Goal: Task Accomplishment & Management: Manage account settings

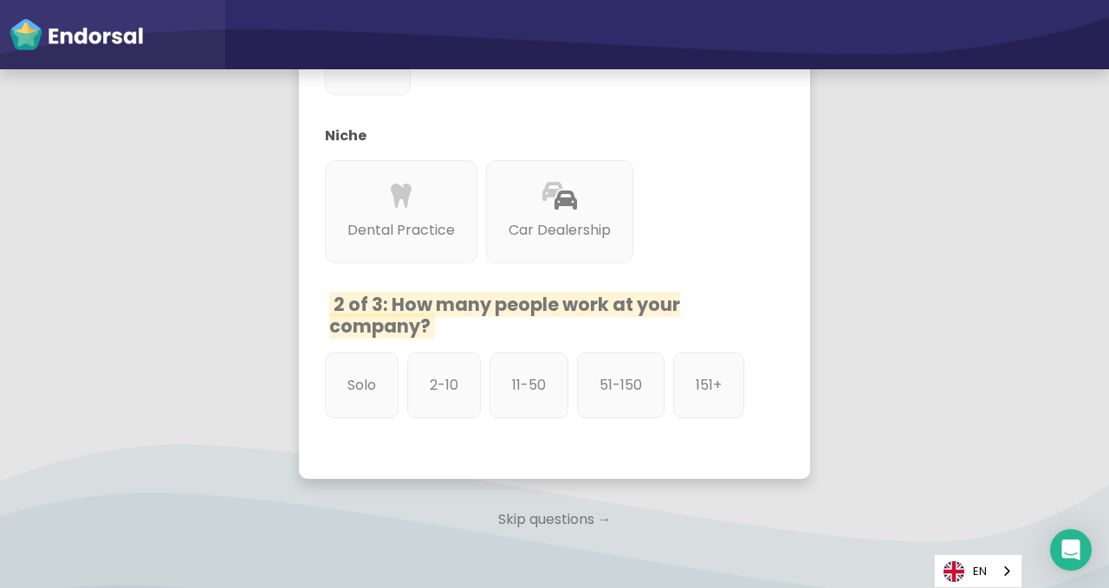
scroll to position [846, 0]
click at [544, 500] on p "Skip questions →" at bounding box center [554, 519] width 511 height 38
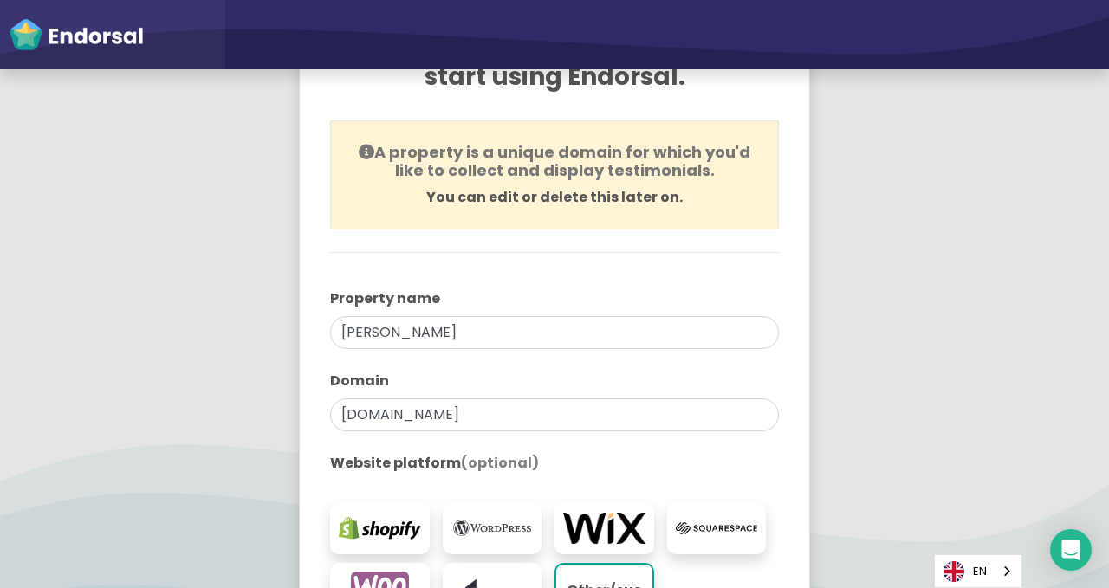
scroll to position [475, 0]
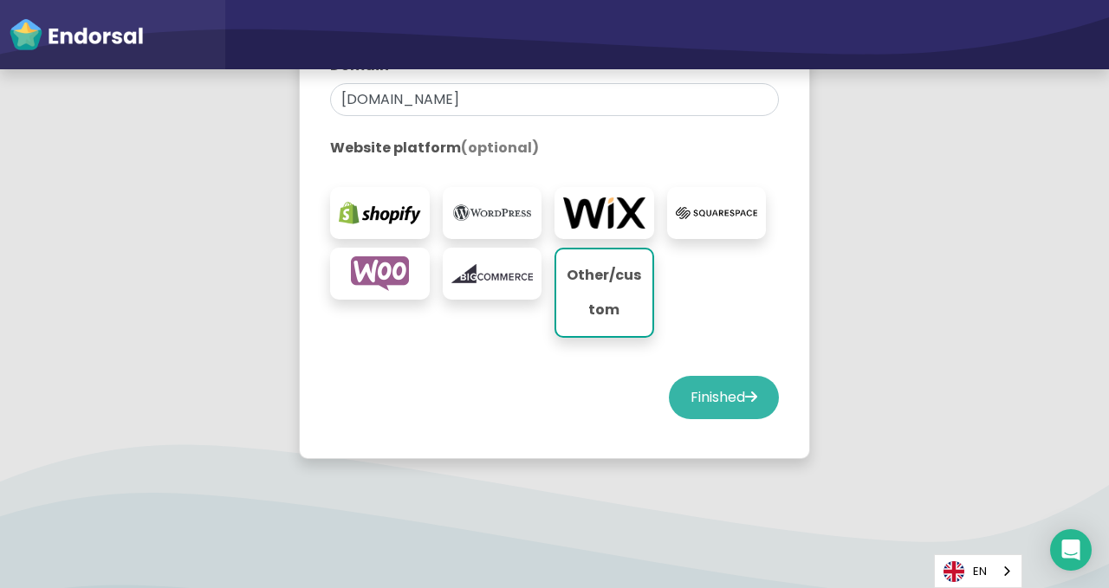
click at [713, 394] on button "Finished" at bounding box center [724, 397] width 110 height 43
select select "14"
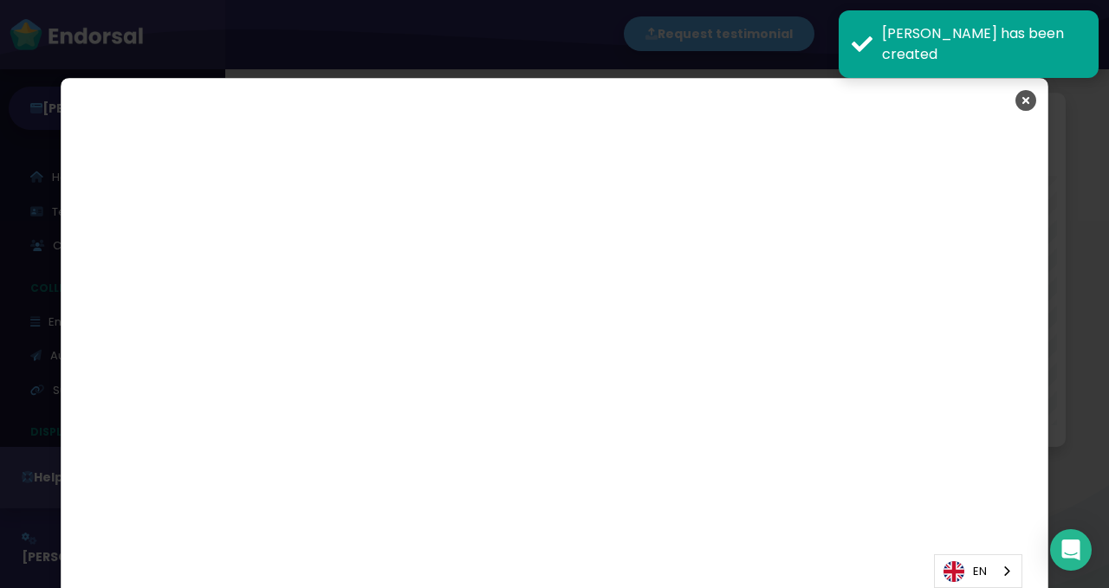
scroll to position [2783, 0]
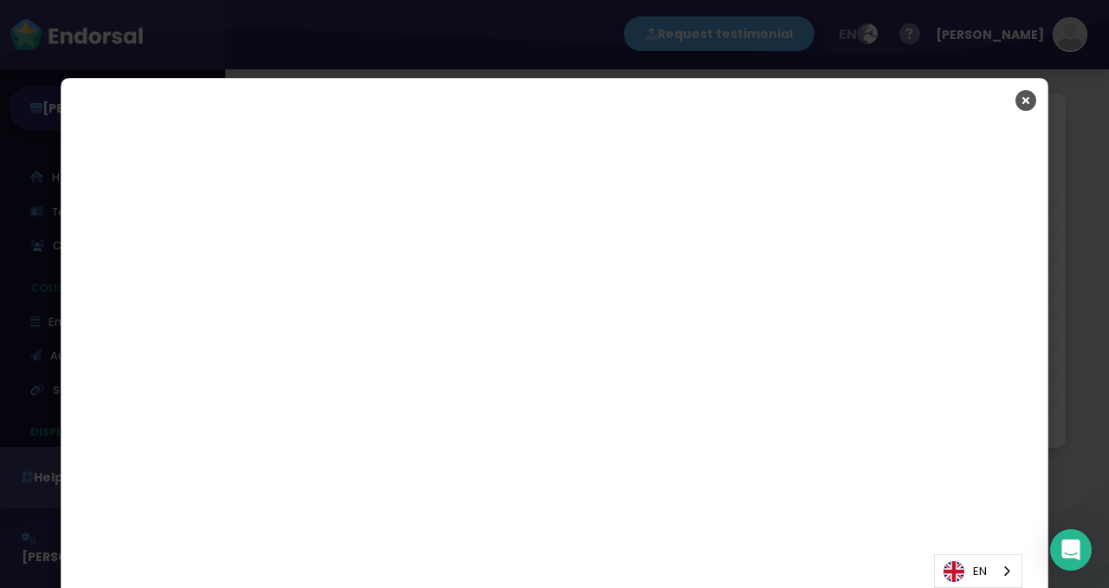
click at [896, 125] on div "Have any questions? Ask us" at bounding box center [555, 445] width 986 height 646
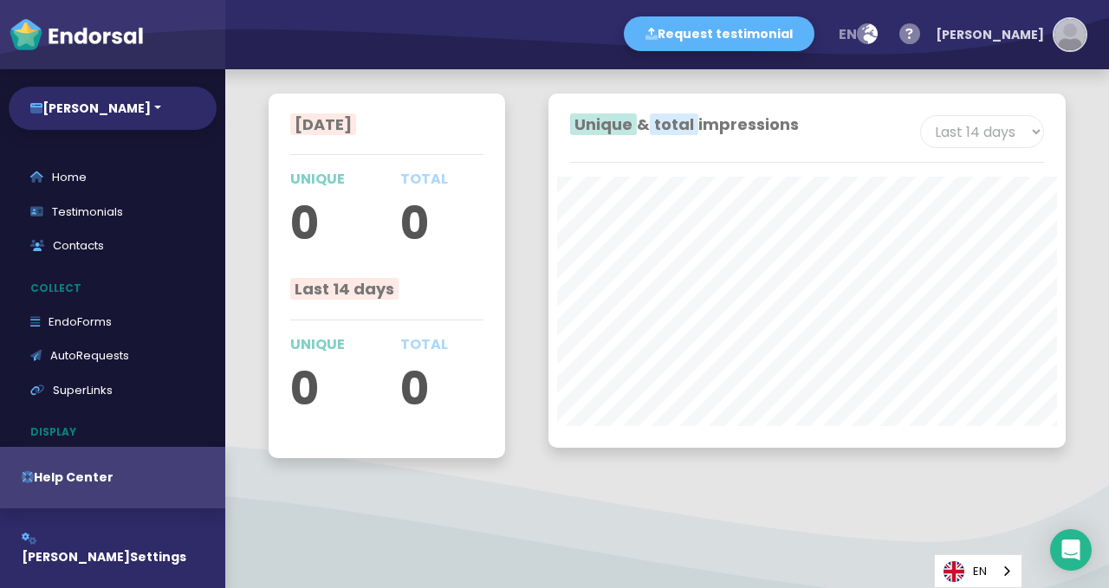
click at [1068, 54] on button "[PERSON_NAME]" at bounding box center [1007, 35] width 160 height 52
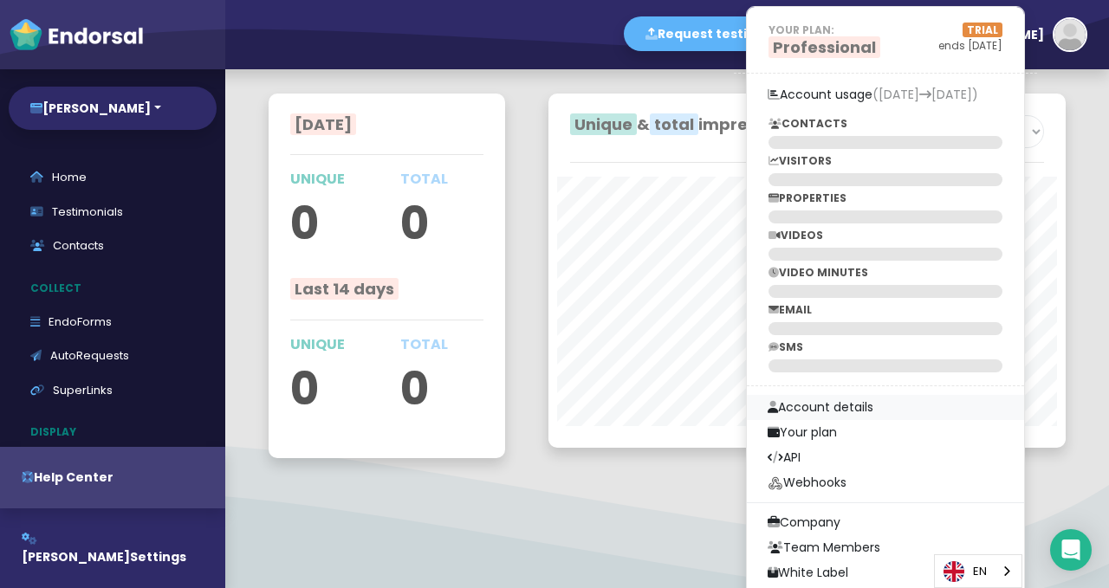
click at [889, 410] on link "Account details" at bounding box center [885, 407] width 277 height 25
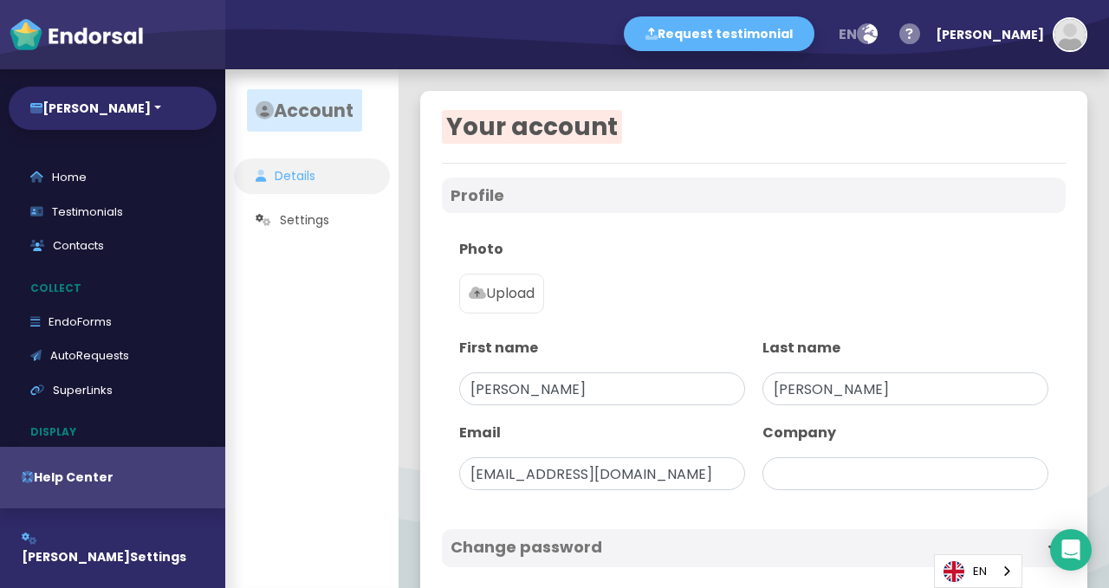
type input "[PERSON_NAME]"
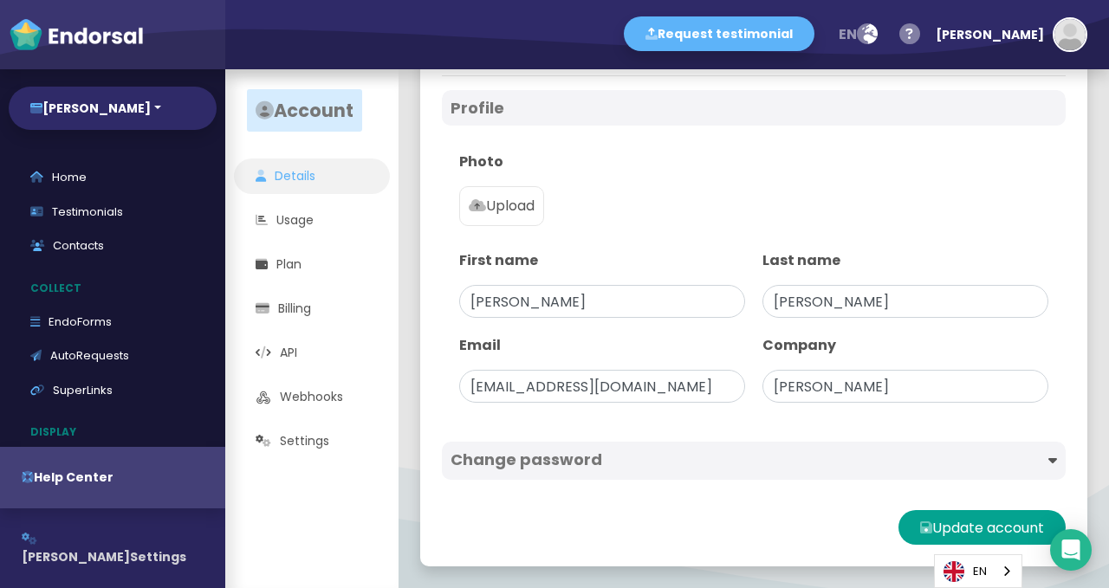
click at [129, 549] on span "[PERSON_NAME]" at bounding box center [76, 557] width 108 height 17
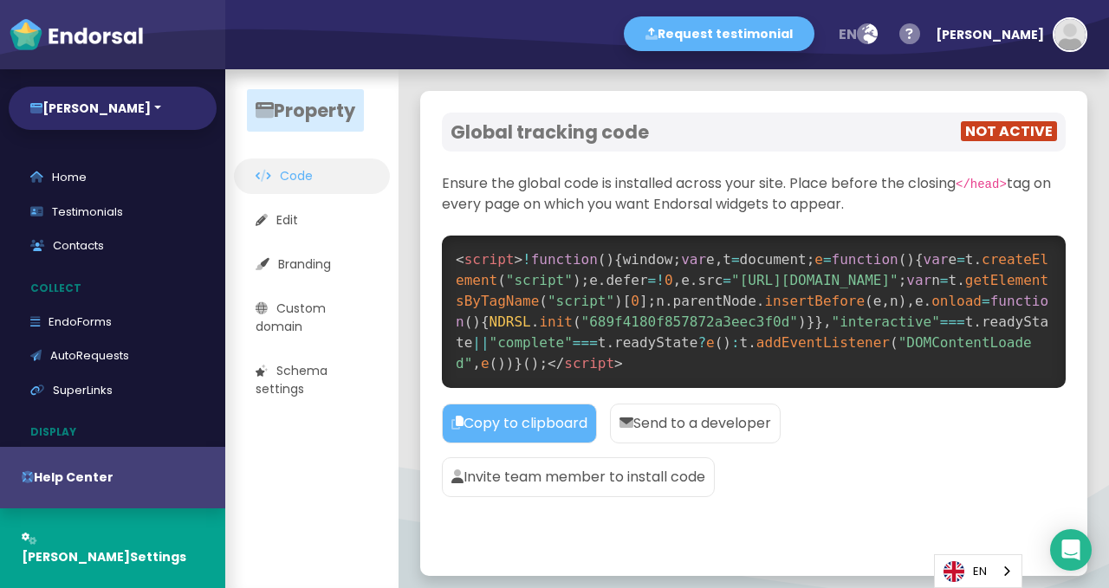
click at [686, 426] on p "Send to a developer" at bounding box center [695, 424] width 171 height 40
click at [82, 238] on link "Contacts" at bounding box center [113, 246] width 208 height 35
click at [84, 240] on link "Contacts" at bounding box center [113, 246] width 208 height 35
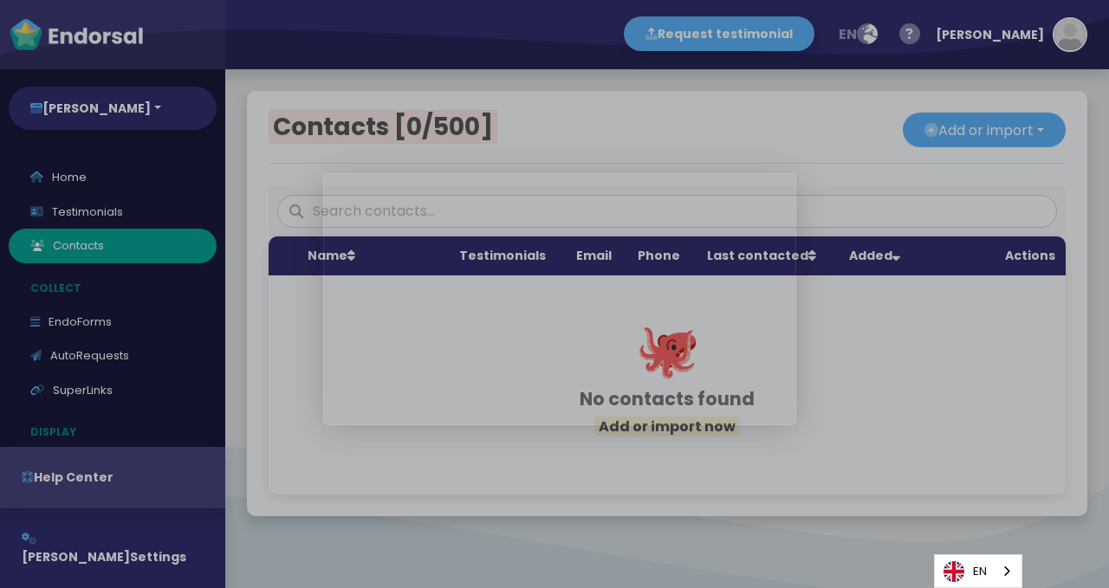
click at [976, 135] on div "Product tour overlay" at bounding box center [554, 294] width 1109 height 588
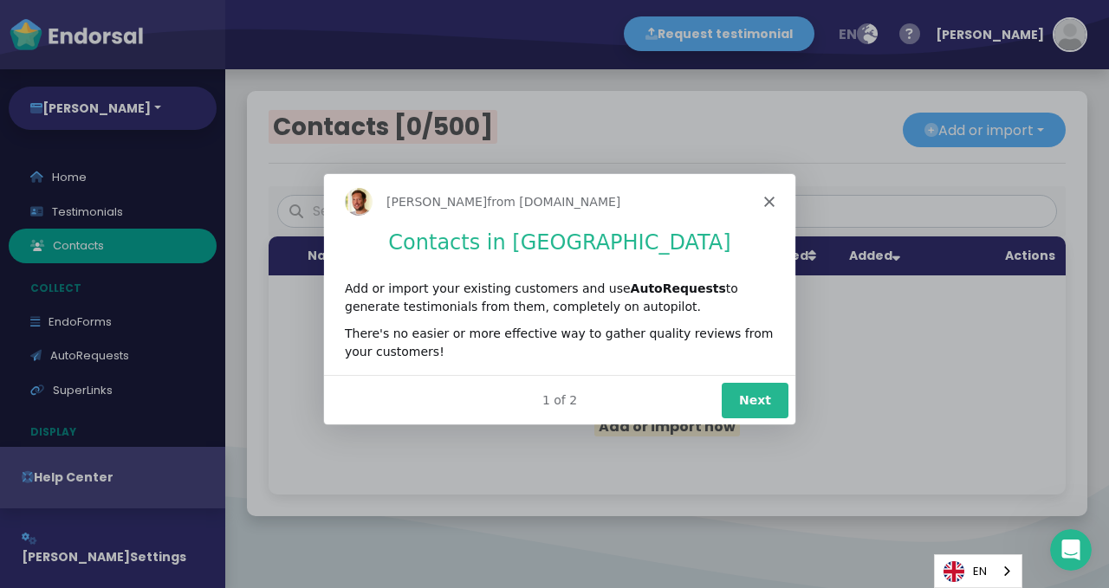
click at [750, 396] on button "Next" at bounding box center [754, 399] width 67 height 36
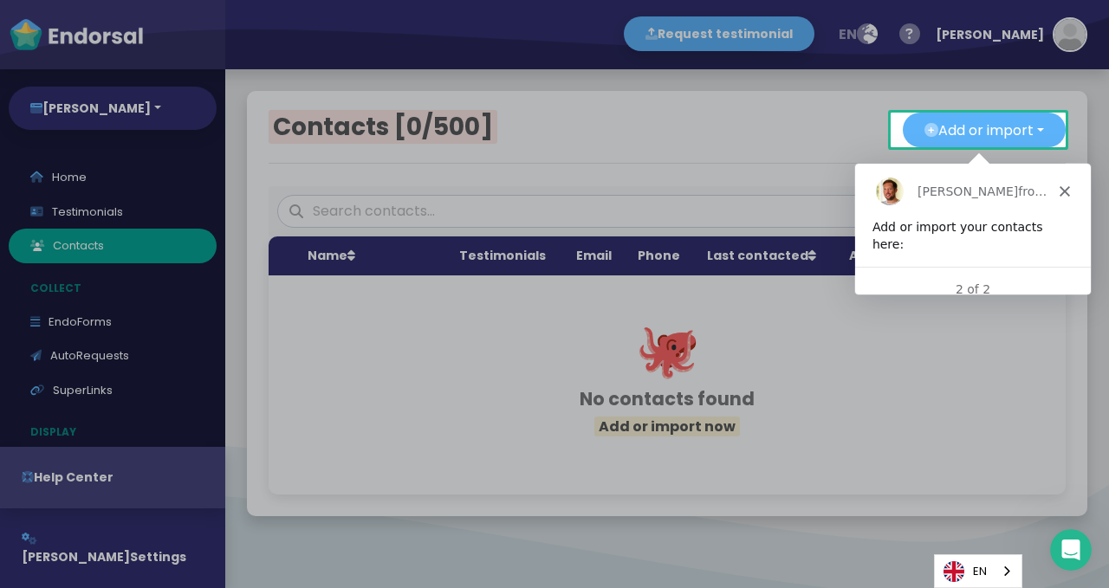
click at [969, 229] on div "Add or import your contacts here:" at bounding box center [972, 235] width 201 height 34
drag, startPoint x: 1069, startPoint y: 206, endPoint x: 1048, endPoint y: 205, distance: 21.7
click at [1048, 205] on div "[PERSON_NAME] from [DOMAIN_NAME]" at bounding box center [973, 190] width 236 height 55
click at [907, 175] on div "[PERSON_NAME] from [DOMAIN_NAME]" at bounding box center [973, 190] width 236 height 55
click at [694, 214] on div at bounding box center [554, 367] width 1109 height 441
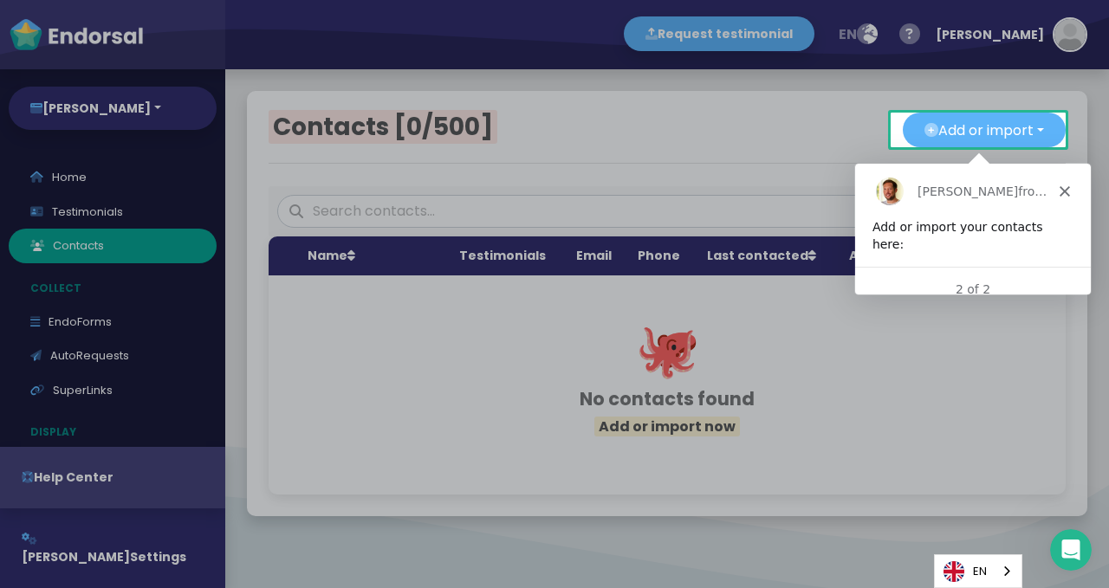
click at [747, 37] on div at bounding box center [554, 56] width 1109 height 113
click at [91, 322] on div at bounding box center [554, 367] width 1109 height 441
click at [120, 107] on div at bounding box center [554, 56] width 1109 height 113
